Goal: Transaction & Acquisition: Purchase product/service

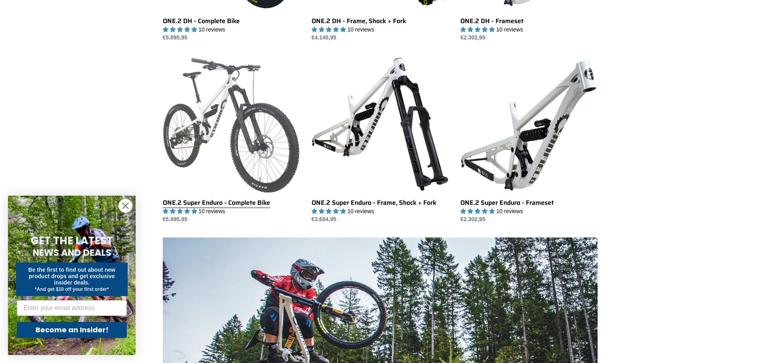
scroll to position [439, 0]
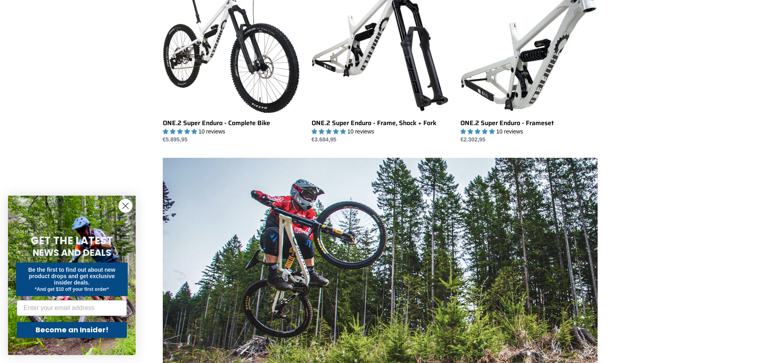
click at [128, 205] on circle "Close dialog" at bounding box center [125, 205] width 13 height 13
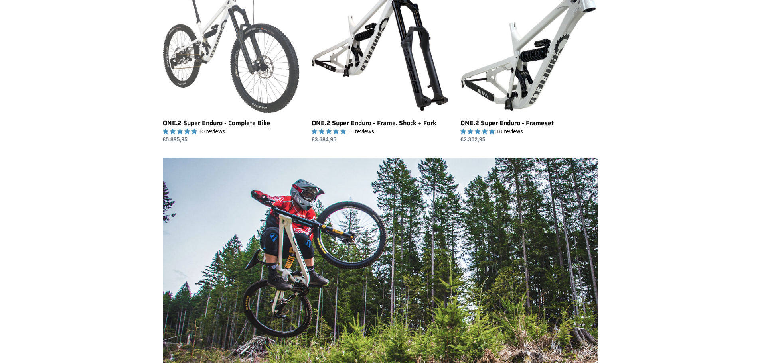
click at [231, 54] on link "ONE.2 Super Enduro - Complete Bike" at bounding box center [231, 60] width 137 height 168
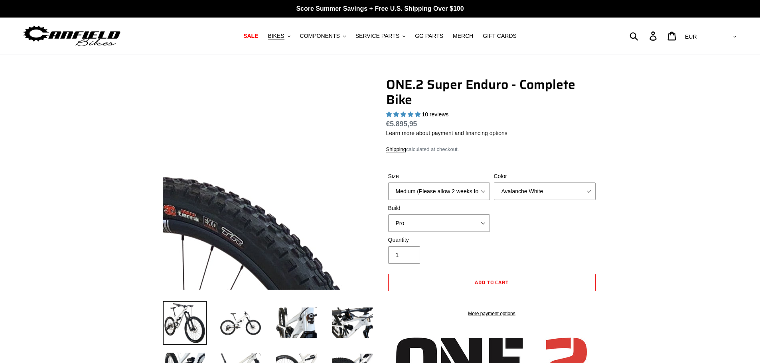
select select "highest-rating"
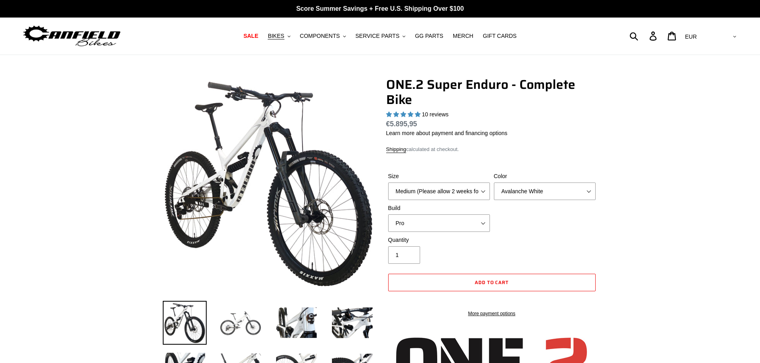
click at [245, 318] on img at bounding box center [241, 323] width 44 height 44
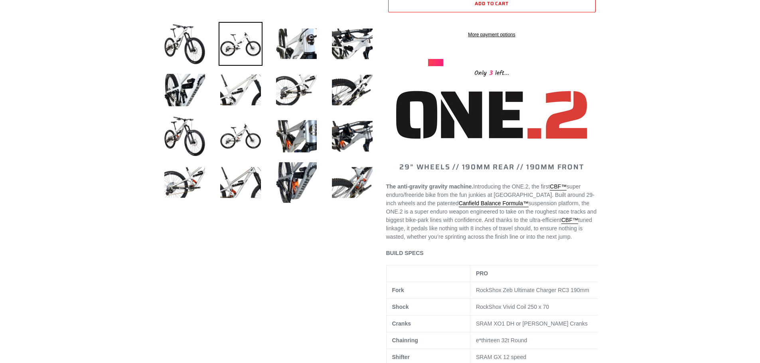
scroll to position [120, 0]
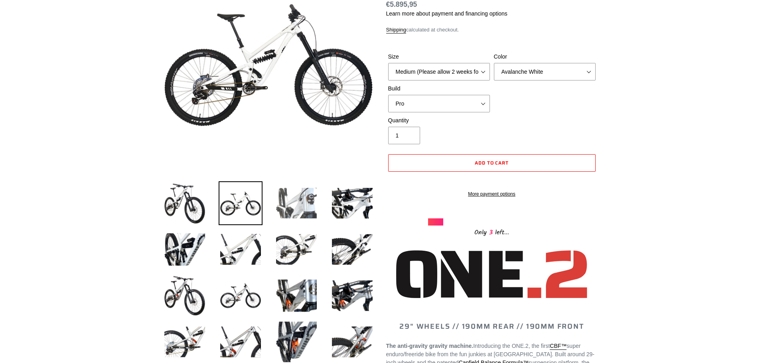
click at [298, 202] on img at bounding box center [297, 204] width 44 height 44
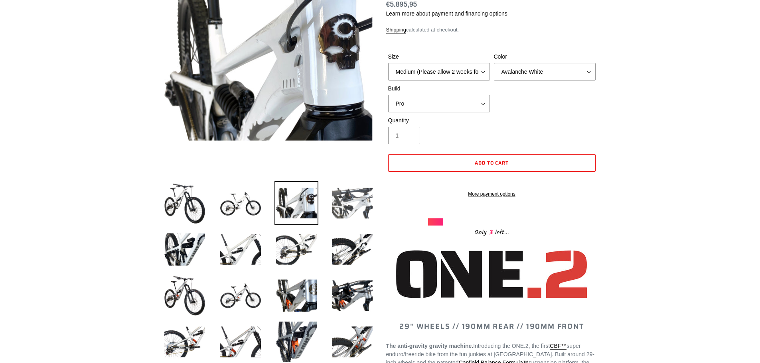
click at [342, 205] on img at bounding box center [352, 204] width 44 height 44
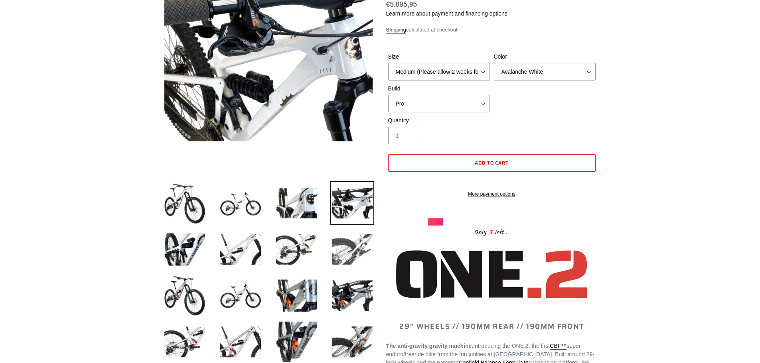
click at [352, 238] on img at bounding box center [352, 250] width 44 height 44
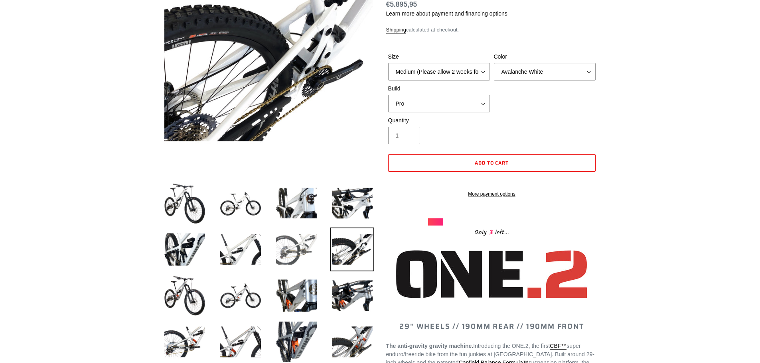
click at [305, 261] on img at bounding box center [297, 250] width 44 height 44
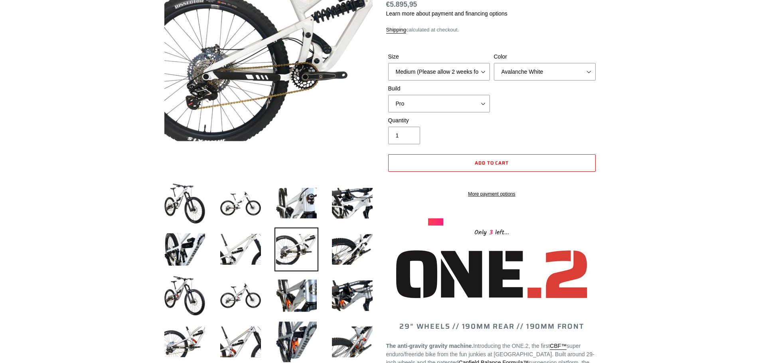
click at [269, 288] on li at bounding box center [291, 298] width 56 height 46
click at [239, 281] on img at bounding box center [241, 296] width 44 height 44
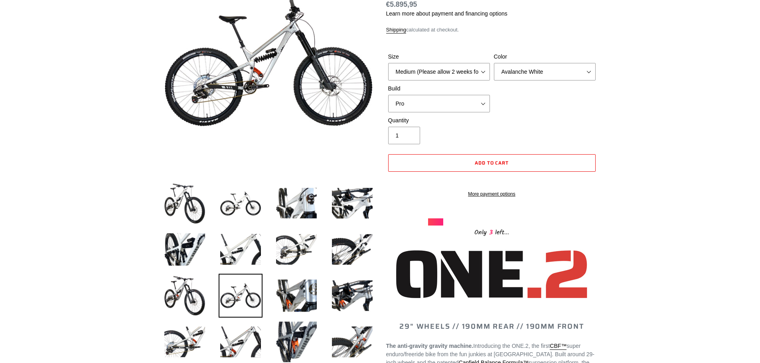
drag, startPoint x: 205, startPoint y: 294, endPoint x: 218, endPoint y: 292, distance: 12.4
click at [206, 294] on img at bounding box center [185, 296] width 44 height 44
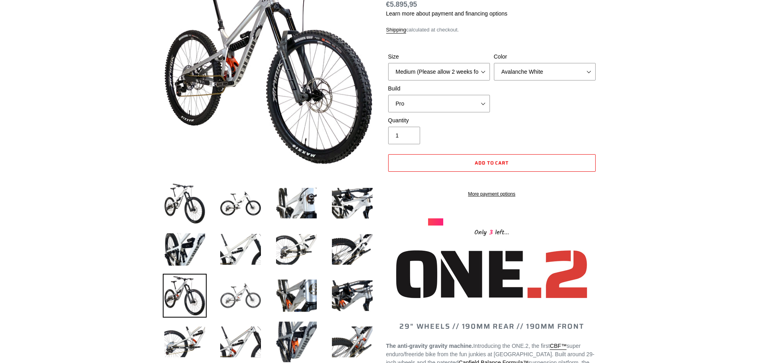
click at [250, 292] on img at bounding box center [241, 296] width 44 height 44
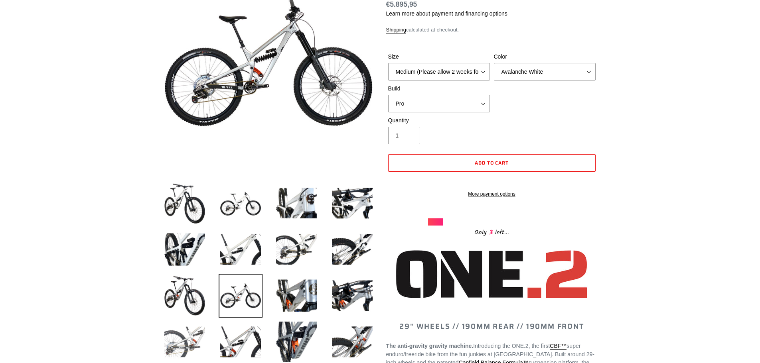
click at [200, 335] on img at bounding box center [185, 342] width 44 height 44
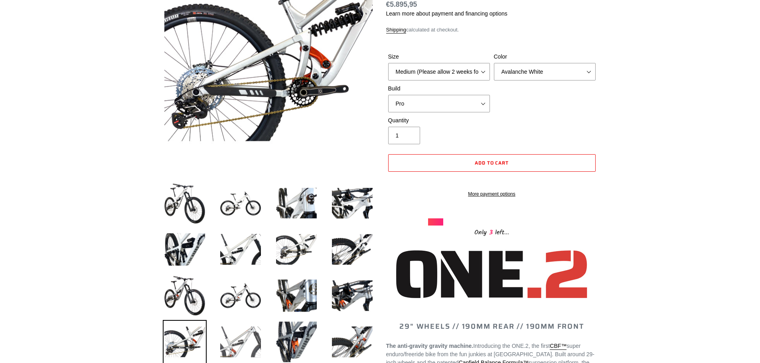
click at [246, 332] on img at bounding box center [241, 342] width 44 height 44
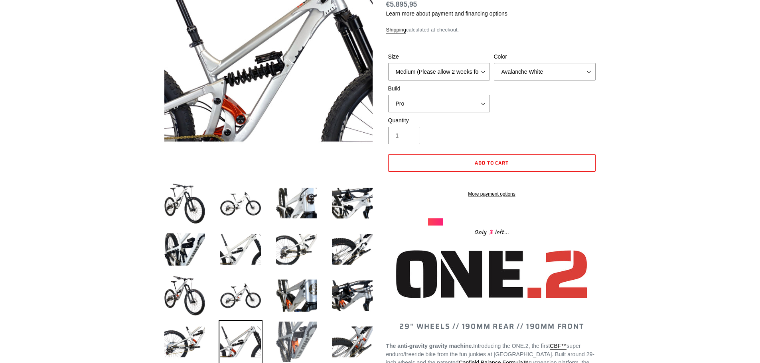
click at [286, 332] on img at bounding box center [297, 342] width 44 height 44
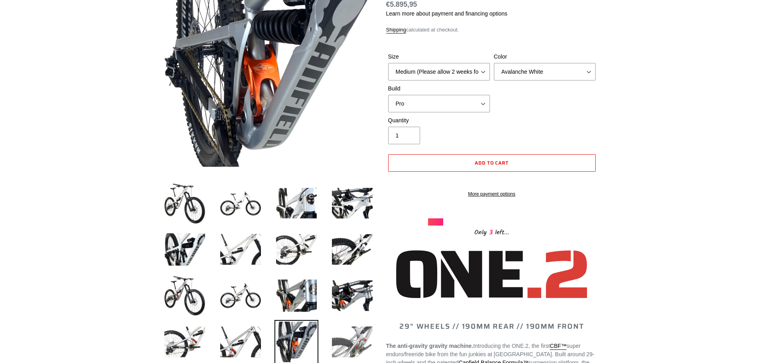
click at [344, 334] on img at bounding box center [352, 342] width 44 height 44
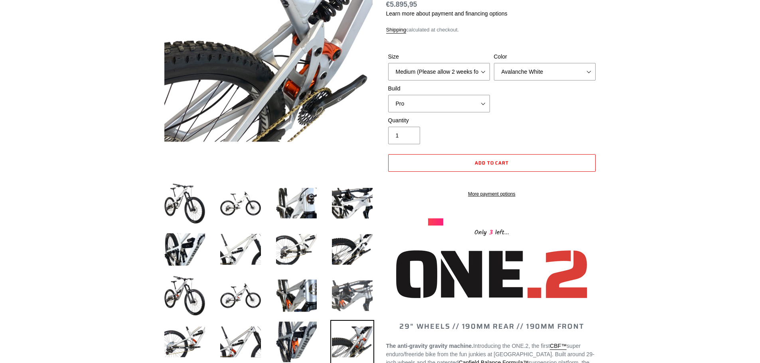
click at [340, 317] on img at bounding box center [352, 296] width 44 height 44
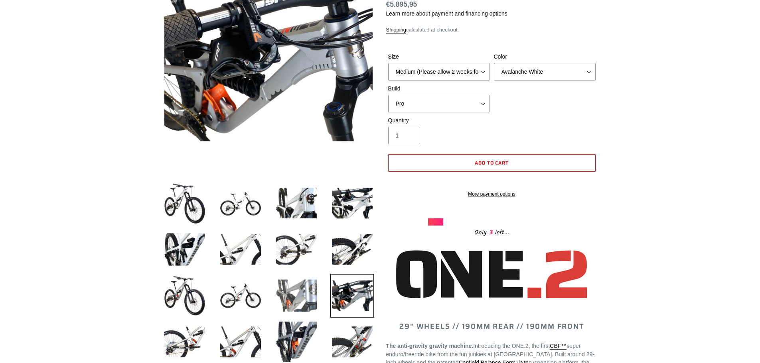
click at [291, 311] on img at bounding box center [297, 296] width 44 height 44
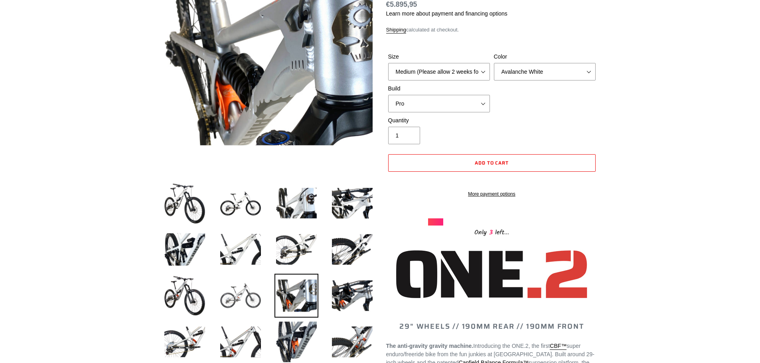
click at [255, 299] on img at bounding box center [241, 296] width 44 height 44
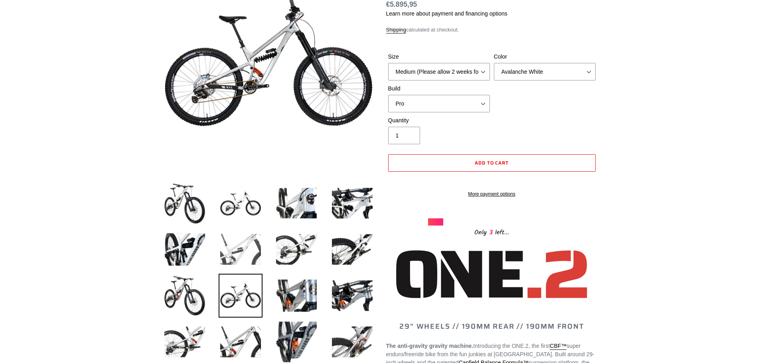
click at [245, 266] on img at bounding box center [241, 250] width 44 height 44
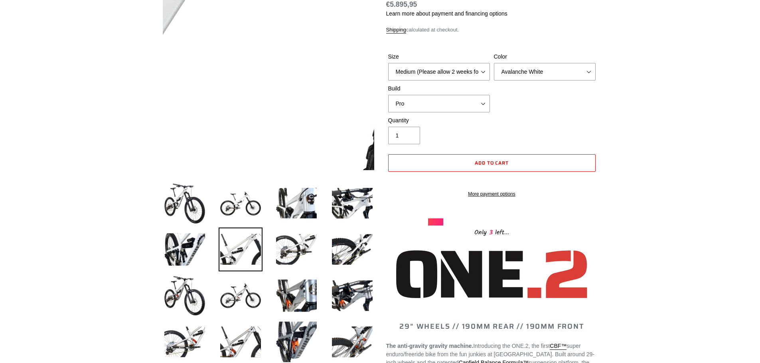
scroll to position [0, 0]
